Goal: Task Accomplishment & Management: Use online tool/utility

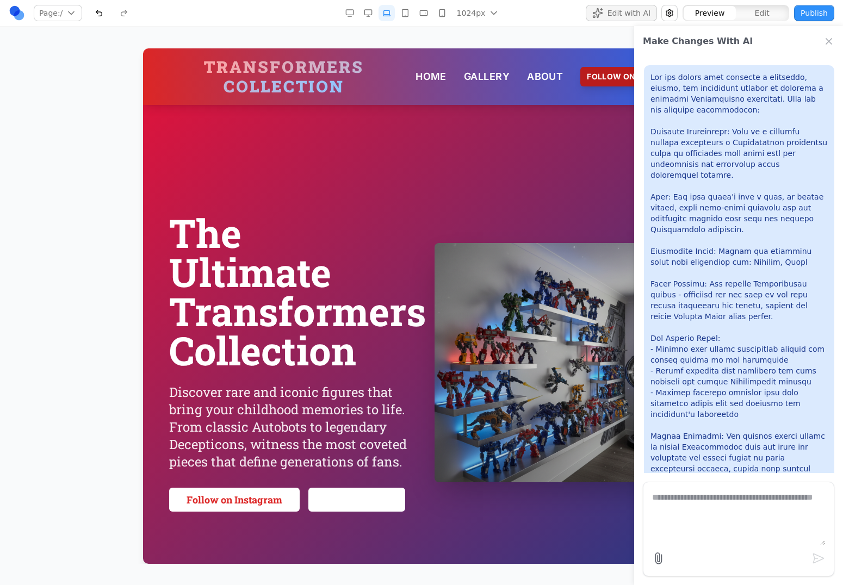
scroll to position [854, 0]
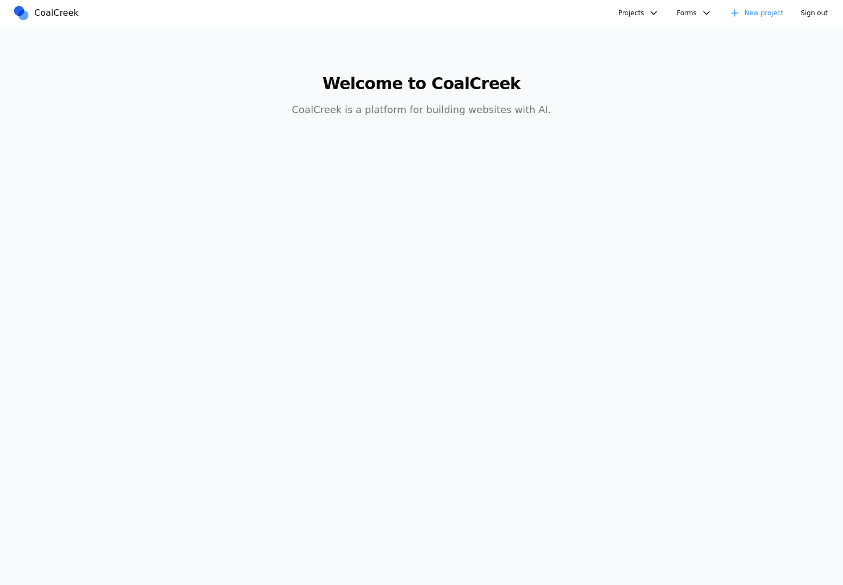
click at [760, 14] on link "New project" at bounding box center [756, 13] width 67 height 16
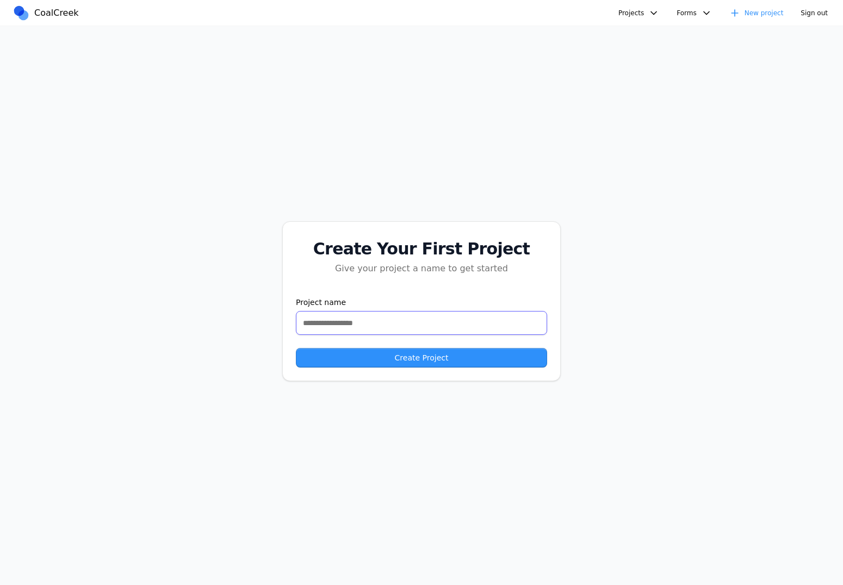
click at [415, 322] on input "text" at bounding box center [421, 323] width 251 height 24
type input "*"
type input "**********"
click at [405, 353] on button "Create Project" at bounding box center [421, 358] width 251 height 20
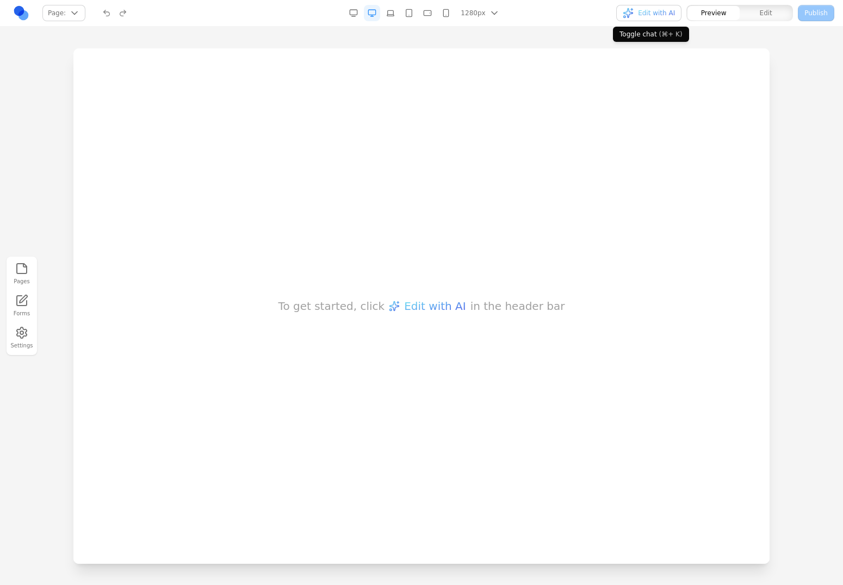
click at [633, 14] on div "button" at bounding box center [628, 13] width 11 height 11
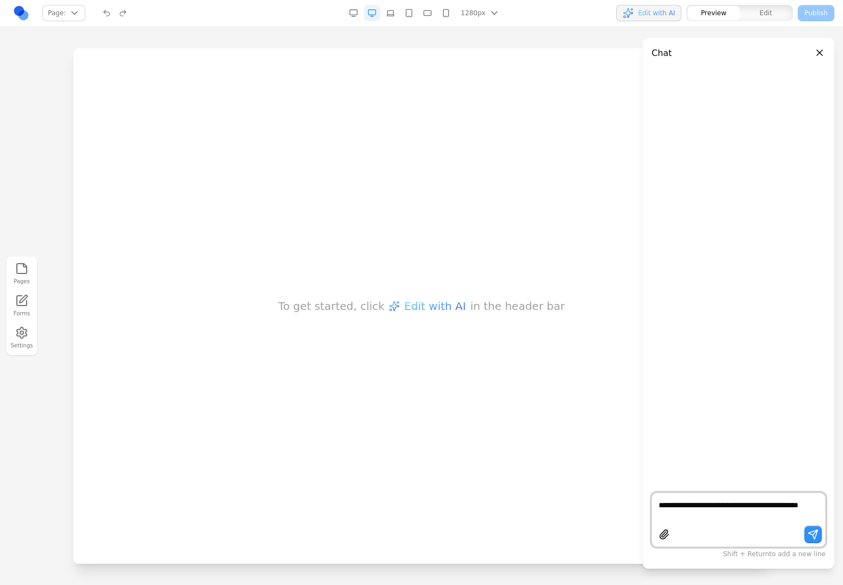
type textarea "**********"
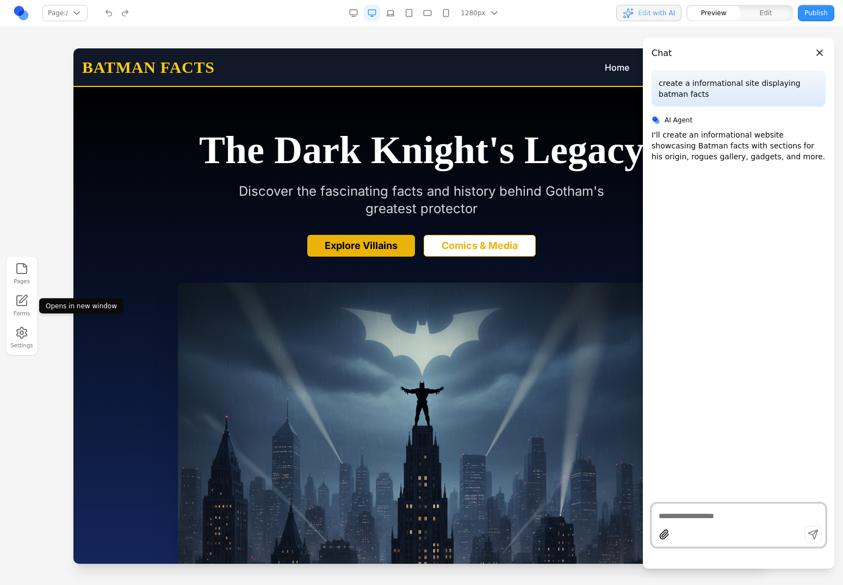
click at [21, 297] on icon at bounding box center [21, 300] width 13 height 13
click at [20, 305] on icon at bounding box center [21, 300] width 13 height 13
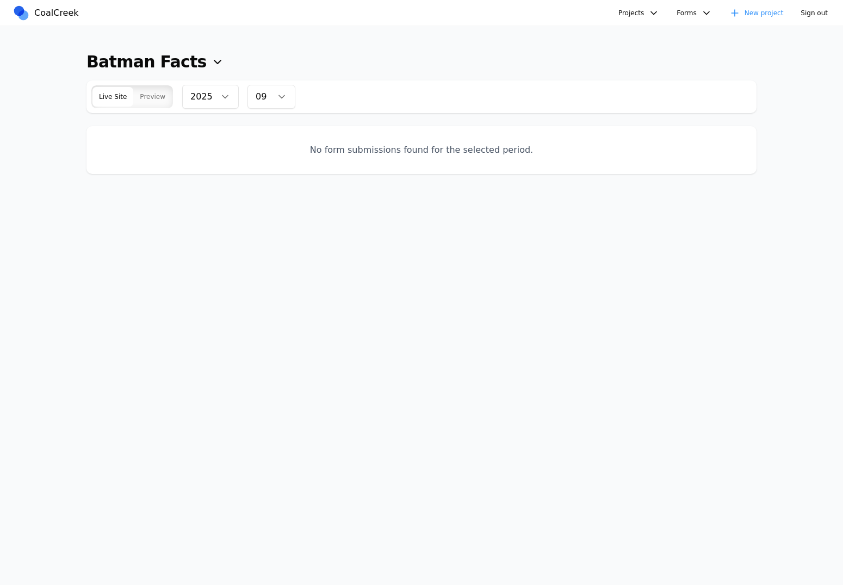
click at [707, 11] on button "Forms" at bounding box center [694, 13] width 48 height 16
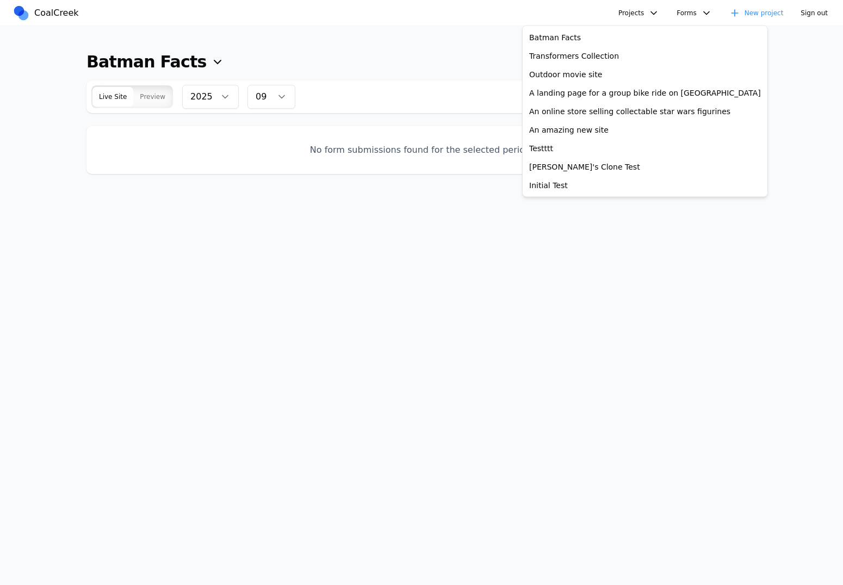
click at [707, 11] on button "Forms" at bounding box center [694, 13] width 48 height 16
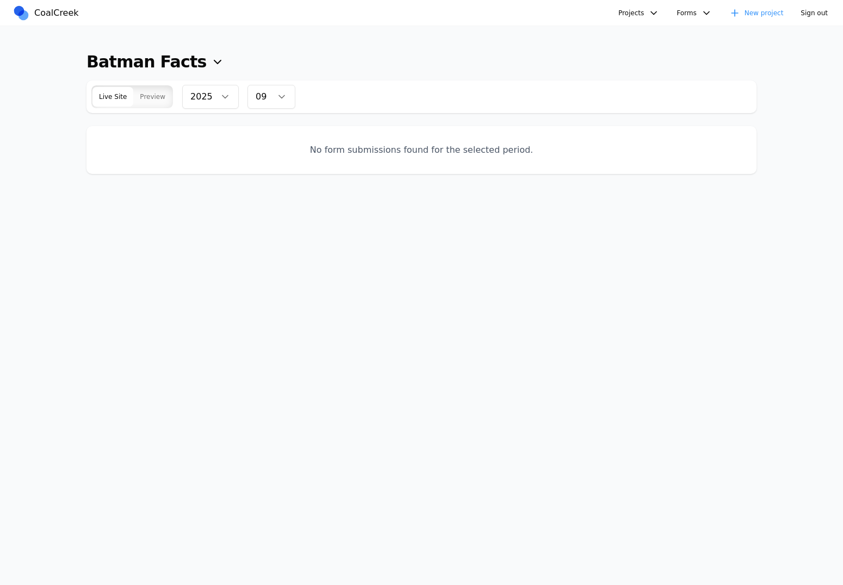
click at [155, 101] on button "Preview" at bounding box center [152, 97] width 39 height 20
click at [115, 97] on span "Live Site" at bounding box center [113, 96] width 28 height 9
type button "live"
